Goal: Task Accomplishment & Management: Manage account settings

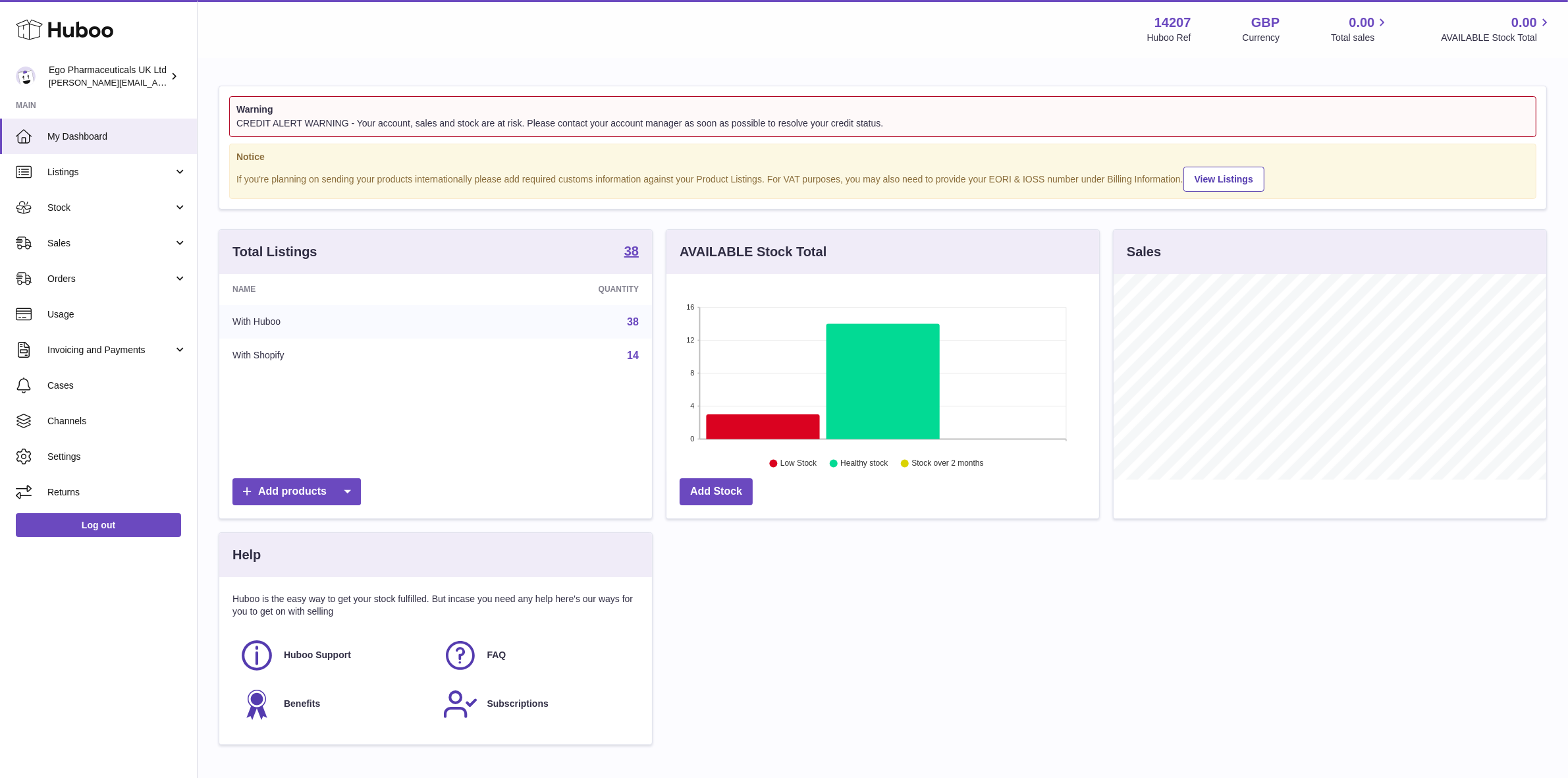
scroll to position [205, 433]
click at [62, 204] on span "Stock" at bounding box center [110, 207] width 126 height 13
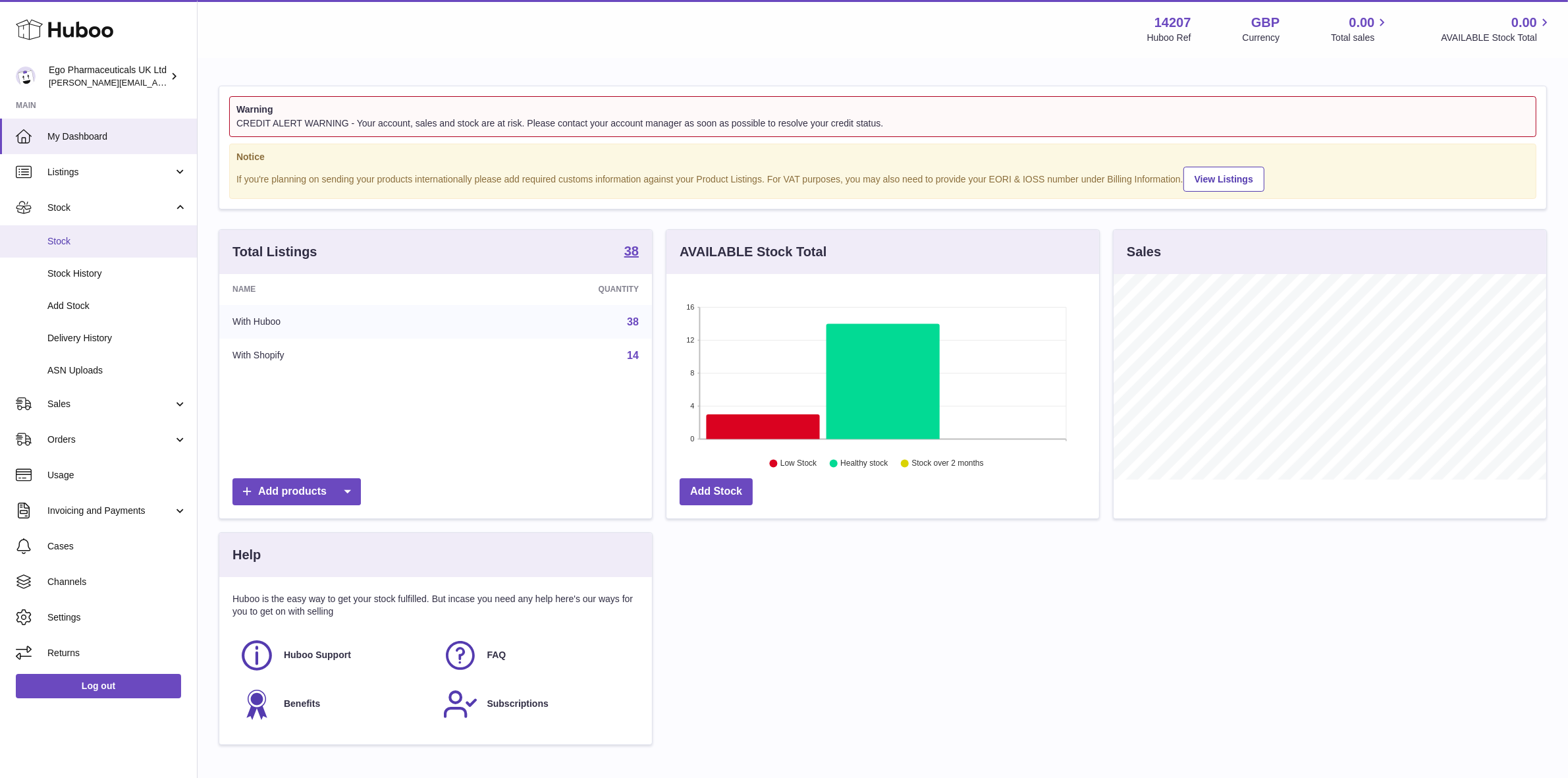
click at [52, 245] on span "Stock" at bounding box center [117, 241] width 140 height 13
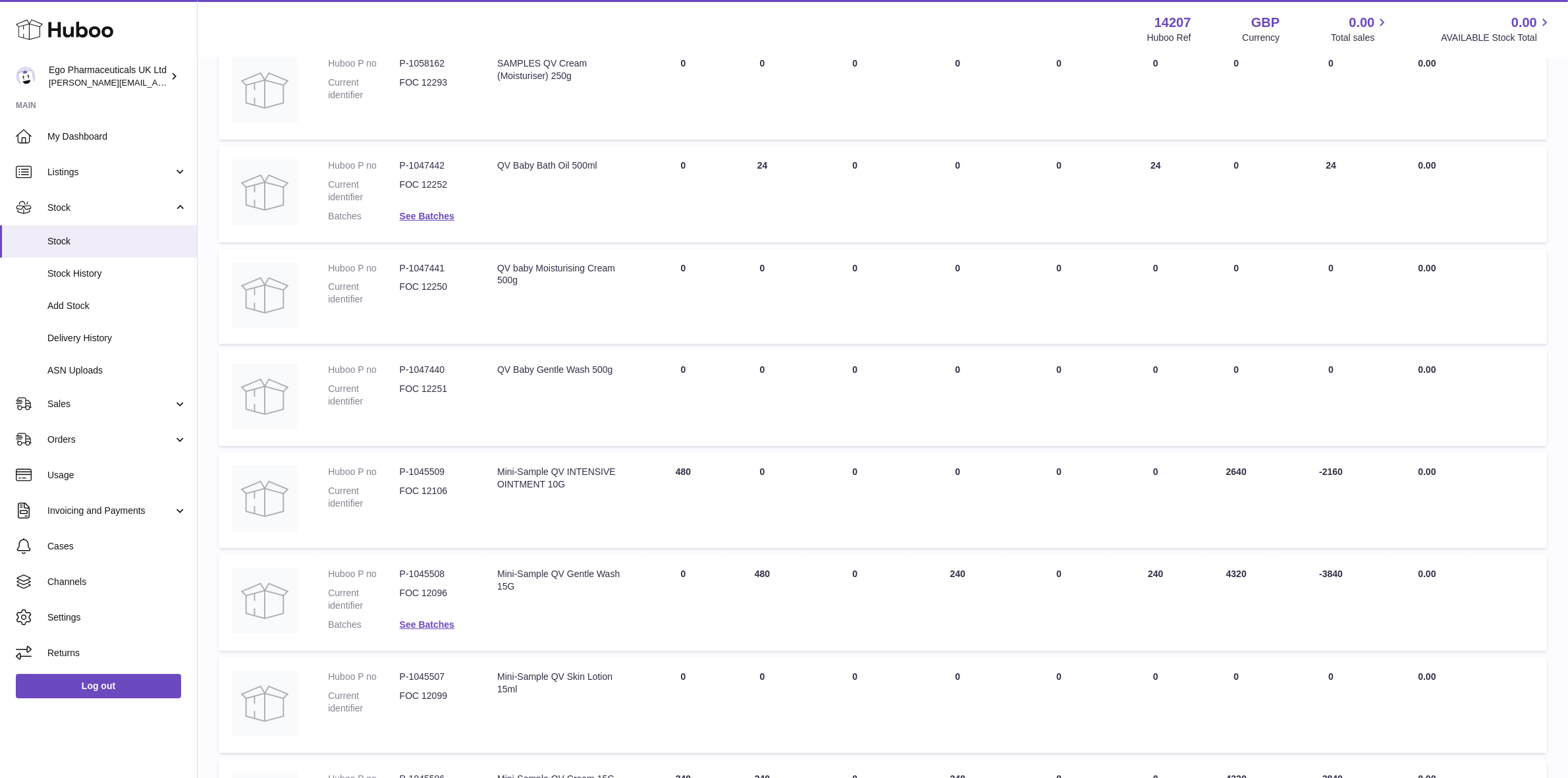
scroll to position [329, 0]
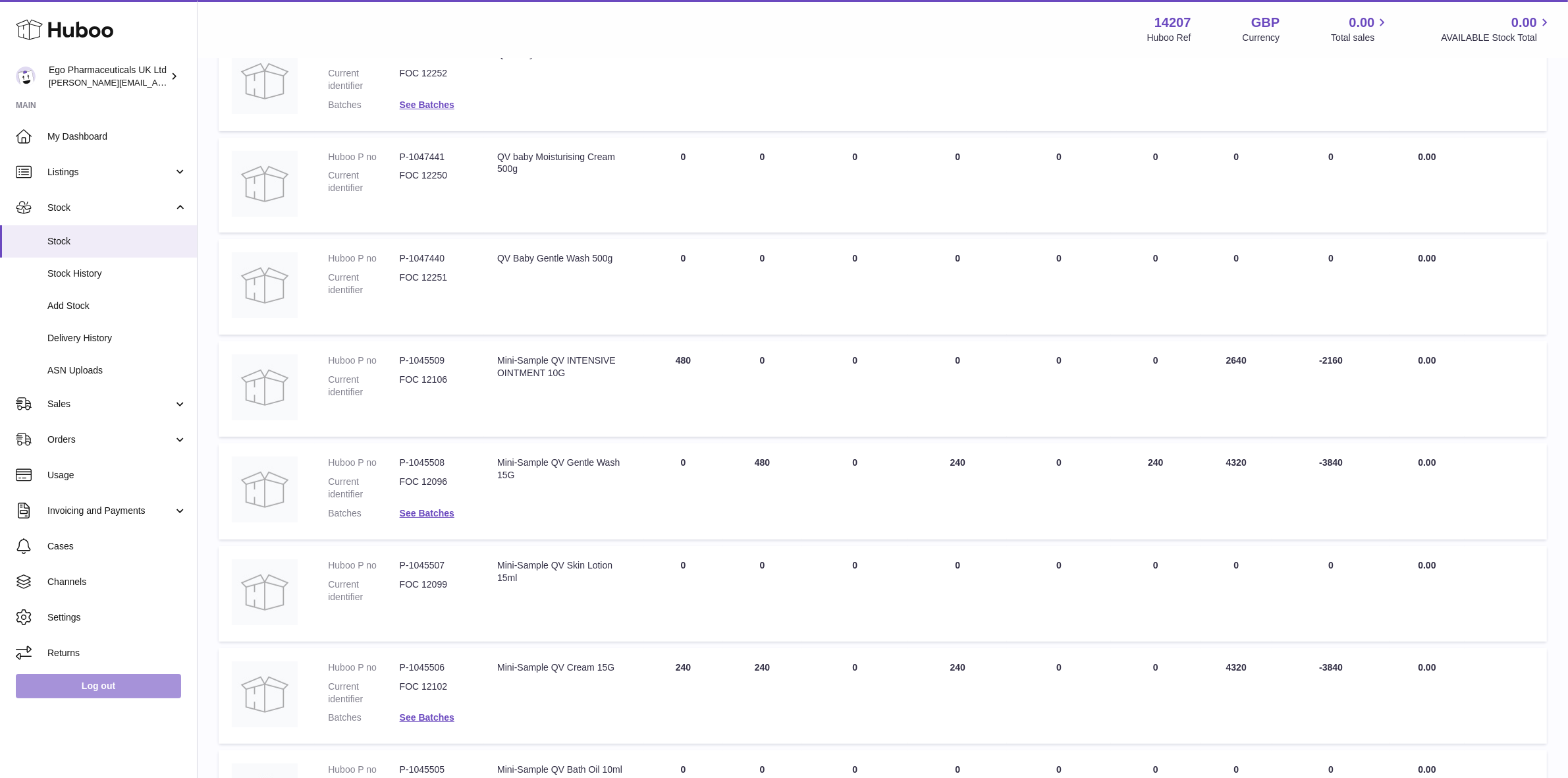
click at [75, 687] on link "Log out" at bounding box center [98, 686] width 165 height 24
